Goal: Task Accomplishment & Management: Manage account settings

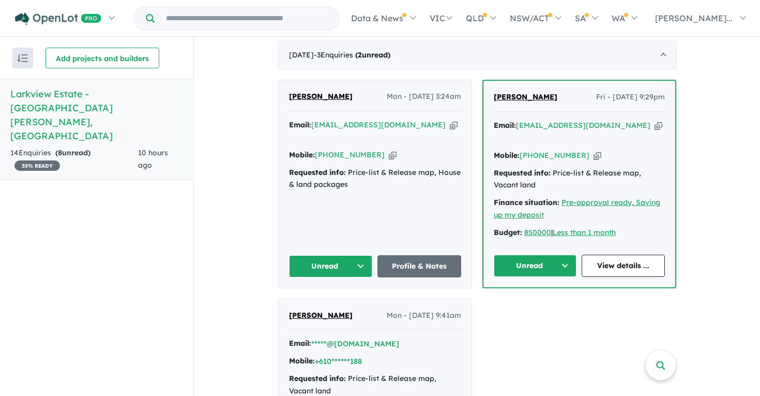
scroll to position [461, 0]
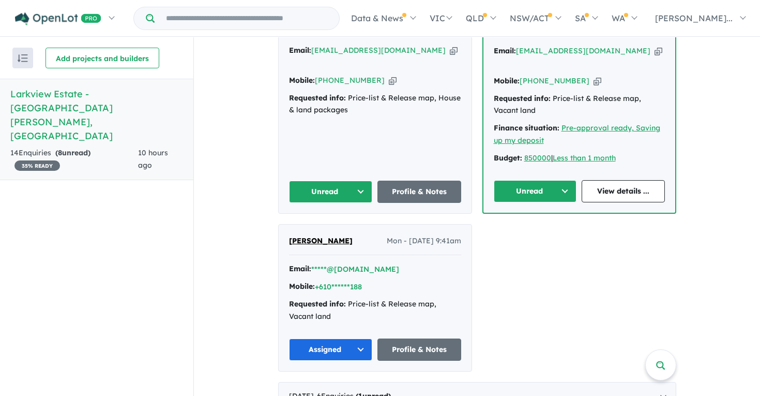
click at [565, 180] on button "Unread" at bounding box center [535, 191] width 83 height 22
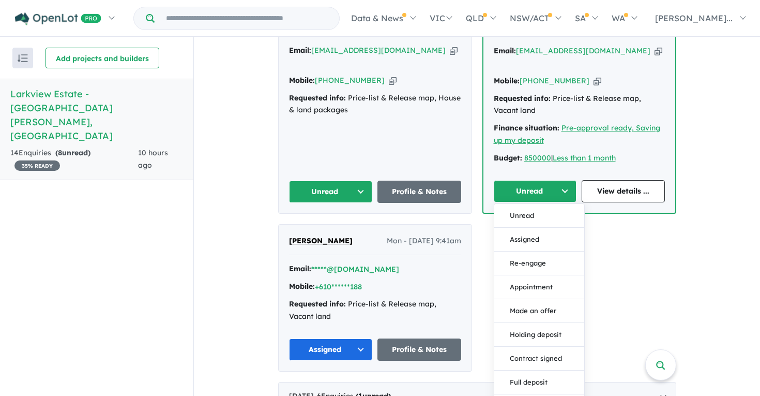
click at [439, 298] on div "Requested info: Price-list & Release map, Vacant land" at bounding box center [375, 310] width 172 height 25
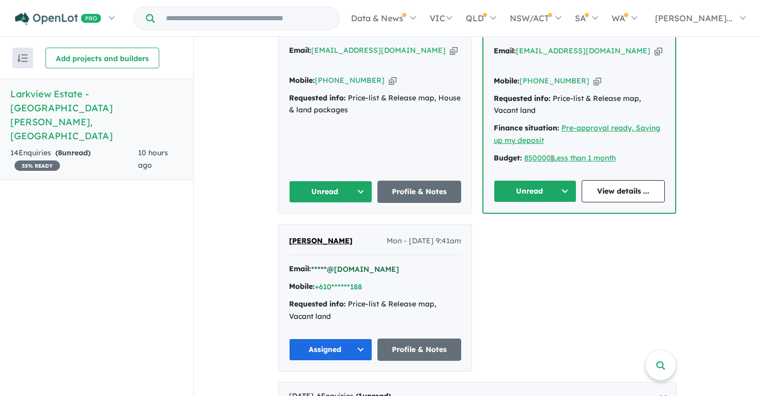
click at [341, 264] on button "*****@[DOMAIN_NAME]" at bounding box center [355, 269] width 88 height 11
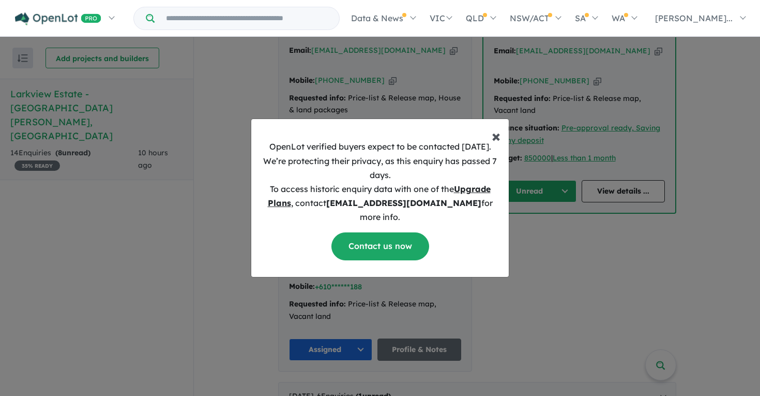
click at [490, 144] on button "× Close" at bounding box center [496, 131] width 25 height 25
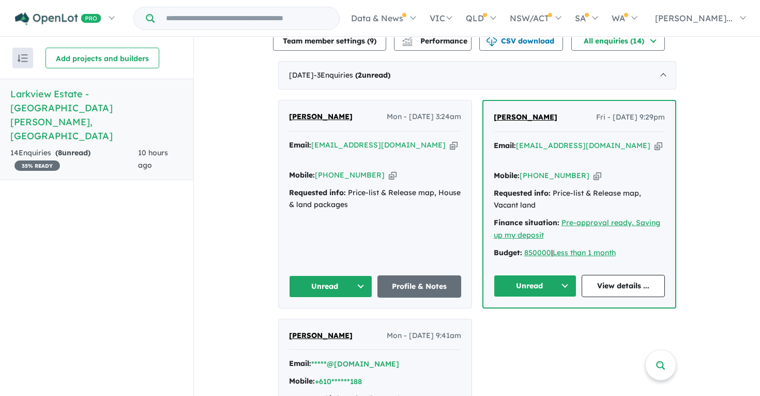
scroll to position [368, 0]
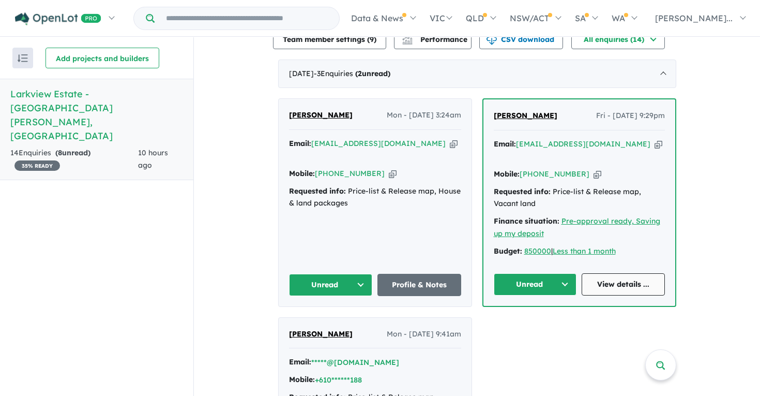
click at [592, 273] on link "View details ..." at bounding box center [623, 284] width 83 height 22
click at [340, 274] on button "Unread" at bounding box center [331, 285] width 84 height 22
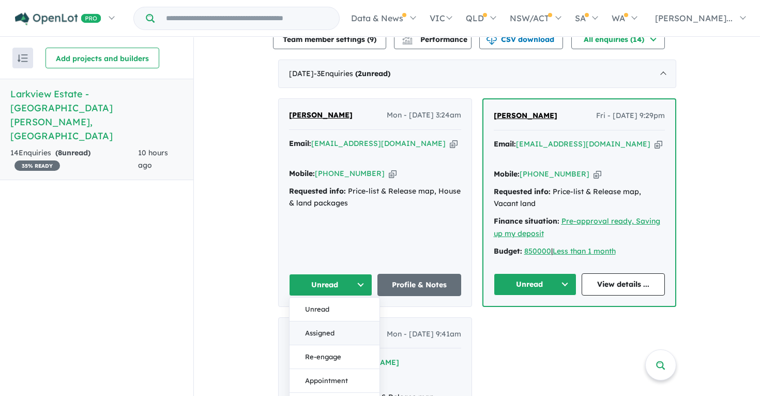
click at [331, 321] on button "Assigned" at bounding box center [335, 333] width 90 height 24
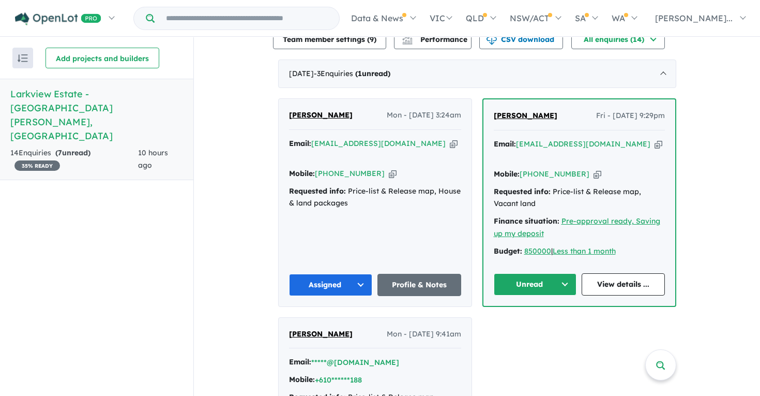
click at [564, 276] on button "Unread" at bounding box center [535, 284] width 83 height 22
click at [539, 321] on button "Assigned" at bounding box center [540, 333] width 90 height 24
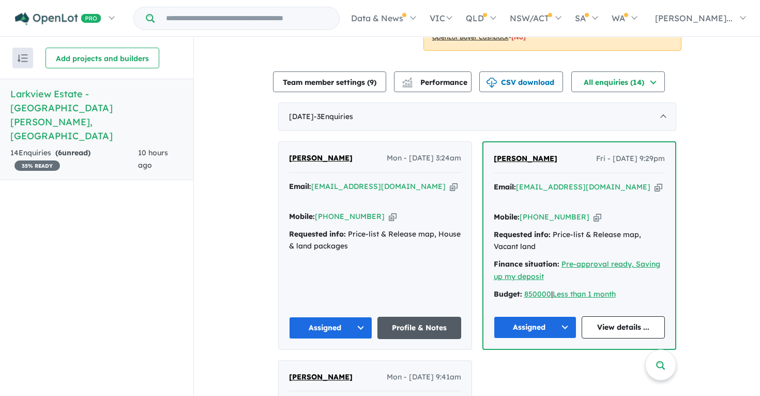
scroll to position [325, 0]
click at [416, 317] on link "Profile & Notes" at bounding box center [420, 328] width 84 height 22
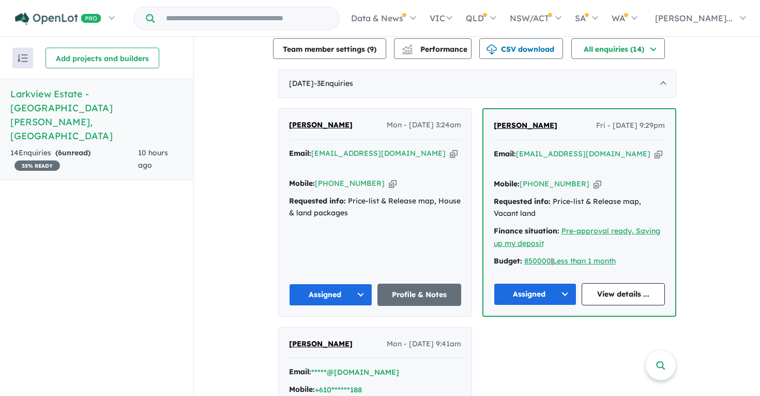
scroll to position [512, 0]
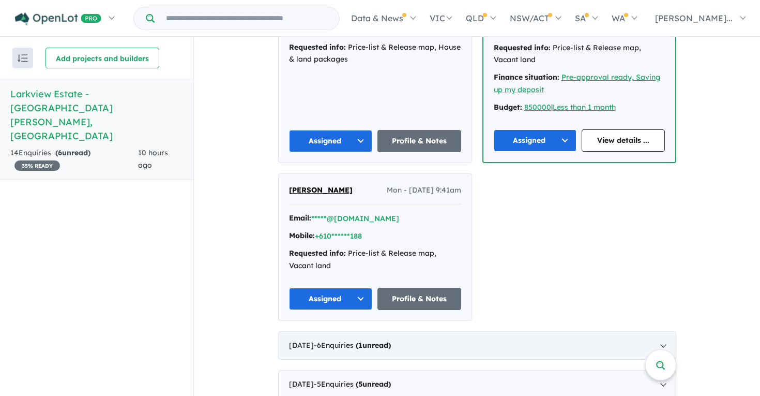
click at [509, 331] on div "[DATE] - 6 Enquir ies ( 1 unread)" at bounding box center [477, 345] width 398 height 29
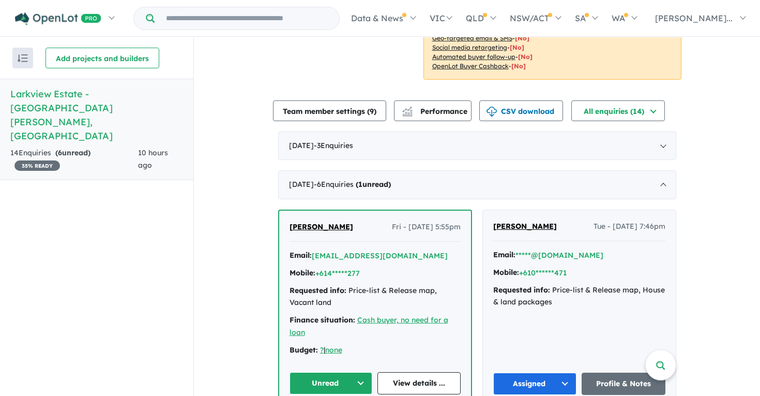
scroll to position [251, 0]
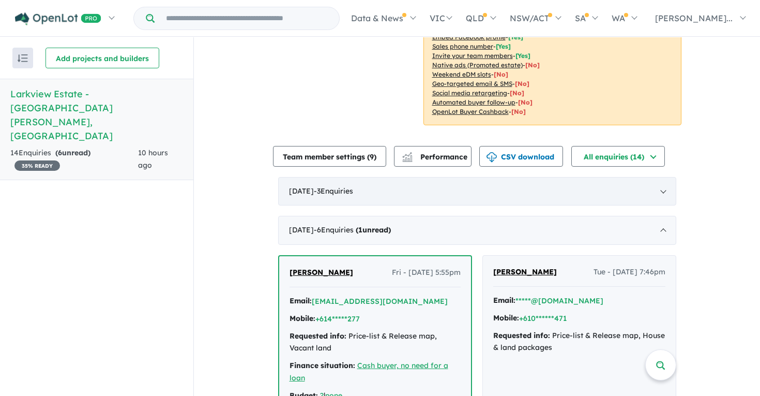
click at [508, 186] on div "[DATE] - 3 Enquir ies ( 0 unread)" at bounding box center [477, 191] width 398 height 29
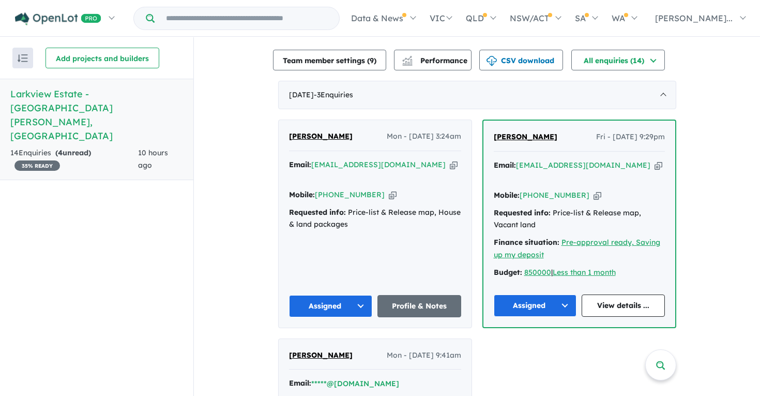
scroll to position [348, 0]
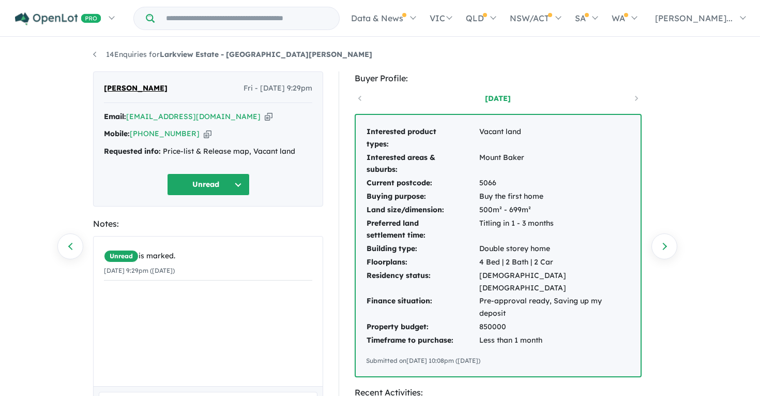
click at [265, 118] on icon "button" at bounding box center [269, 116] width 8 height 11
drag, startPoint x: 184, startPoint y: 91, endPoint x: 98, endPoint y: 87, distance: 85.4
click at [98, 87] on div "Rasika Balachandra Fri - 26/09/2025, 9:29pm Email: balachandrarasika@gmail.com …" at bounding box center [208, 138] width 230 height 135
copy span "Rasika Balachandra"
click at [265, 120] on icon "button" at bounding box center [269, 116] width 8 height 11
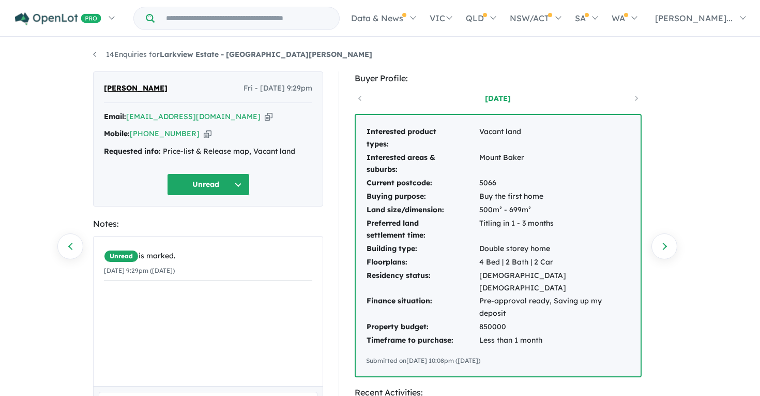
copy span "[PERSON_NAME]"
click at [265, 118] on icon "button" at bounding box center [269, 116] width 8 height 11
copy span "[PERSON_NAME]"
click at [204, 133] on icon "button" at bounding box center [208, 133] width 8 height 11
copy span "[PERSON_NAME]"
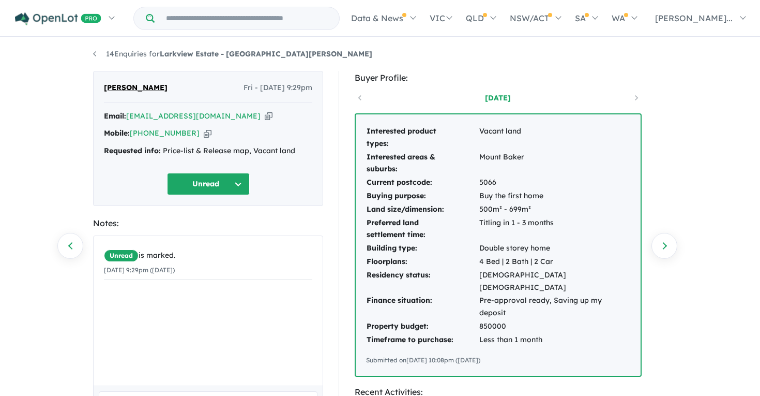
scroll to position [1, 0]
click at [207, 174] on button "Unread" at bounding box center [208, 183] width 83 height 22
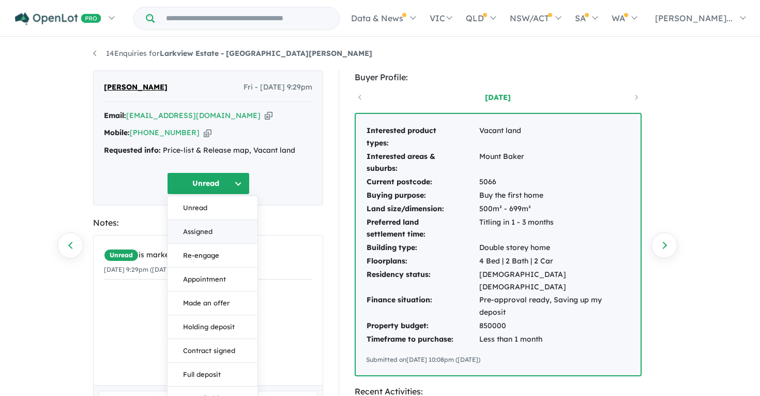
click at [223, 230] on button "Assigned" at bounding box center [213, 232] width 90 height 24
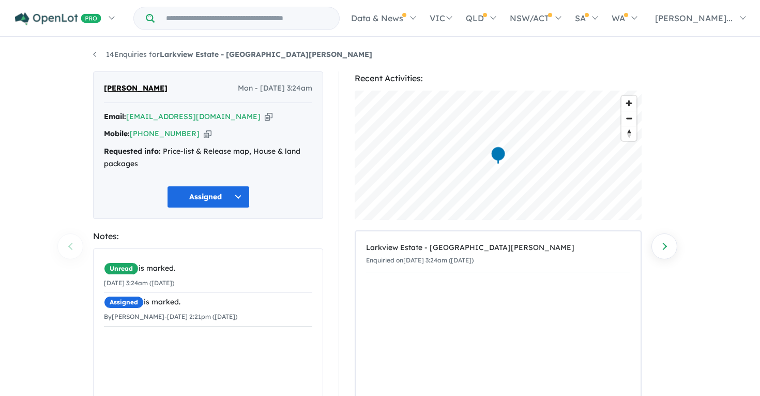
click at [265, 116] on icon "button" at bounding box center [269, 116] width 8 height 11
click at [204, 138] on icon "button" at bounding box center [208, 133] width 8 height 11
